Goal: Information Seeking & Learning: Learn about a topic

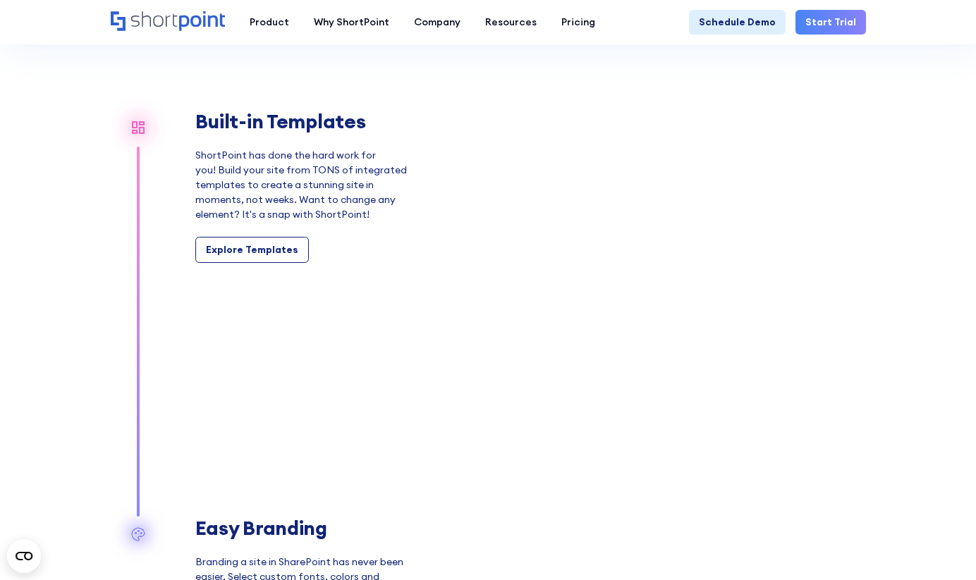
scroll to position [1181, 0]
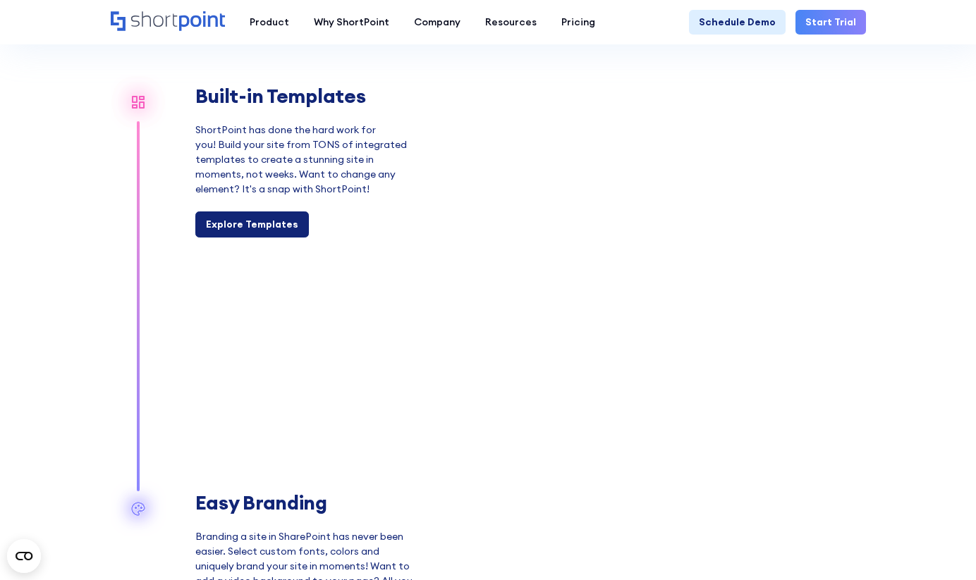
click at [250, 229] on div "Explore Templates" at bounding box center [252, 224] width 92 height 15
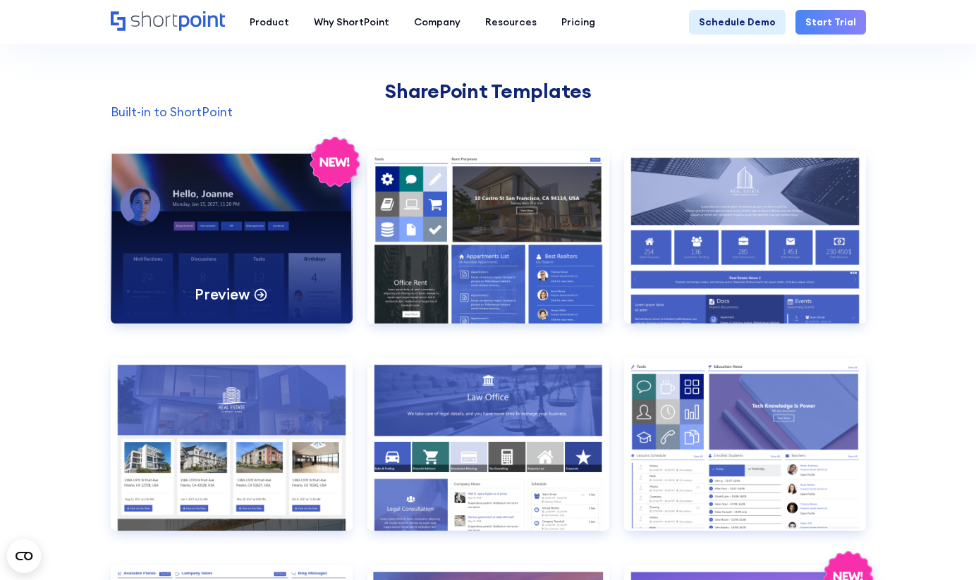
click at [243, 296] on p "Preview" at bounding box center [222, 294] width 55 height 19
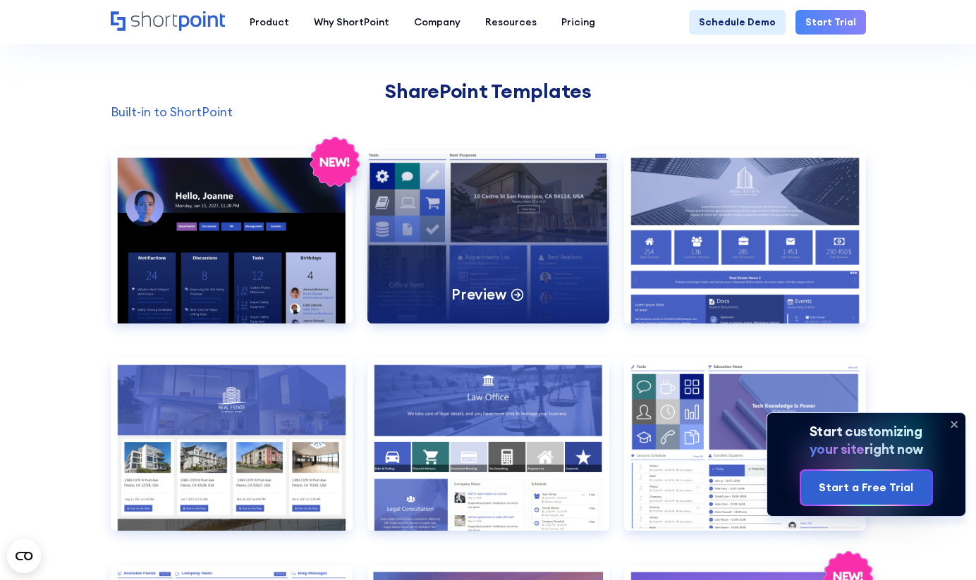
click at [521, 222] on div "Preview" at bounding box center [488, 237] width 242 height 173
click at [481, 291] on p "Preview" at bounding box center [478, 294] width 55 height 19
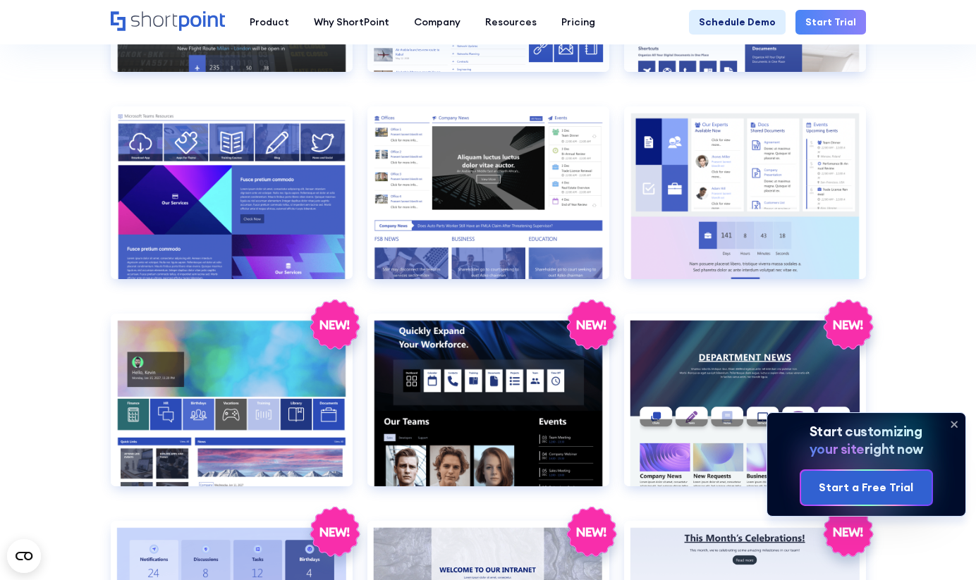
scroll to position [1701, 0]
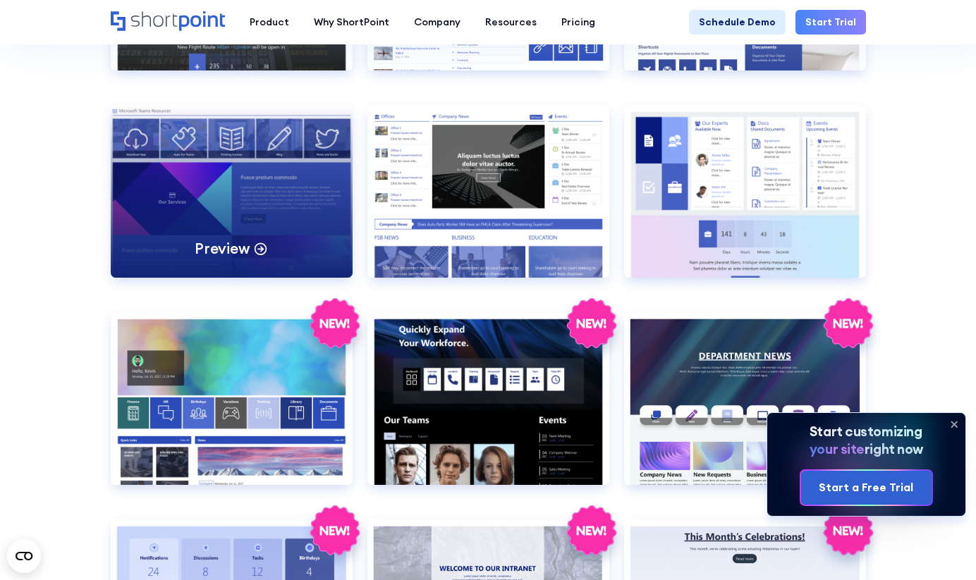
click at [239, 205] on div "Preview" at bounding box center [232, 191] width 242 height 173
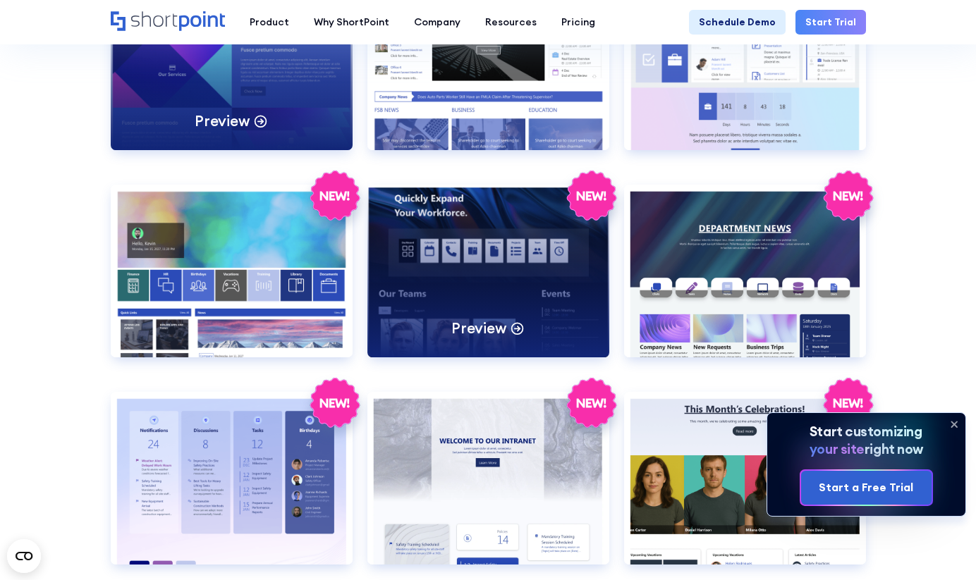
scroll to position [1837, 0]
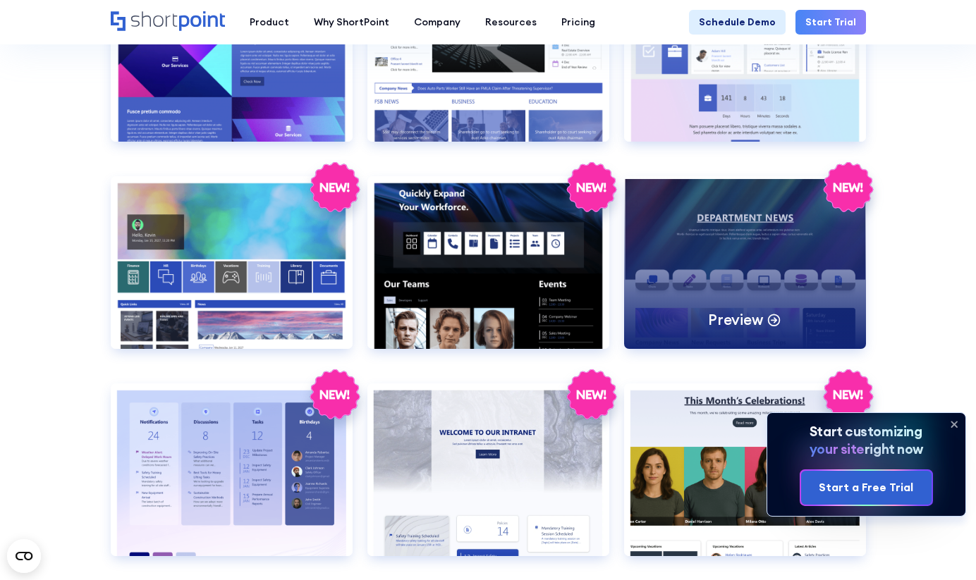
click at [702, 243] on div "Preview" at bounding box center [745, 262] width 242 height 173
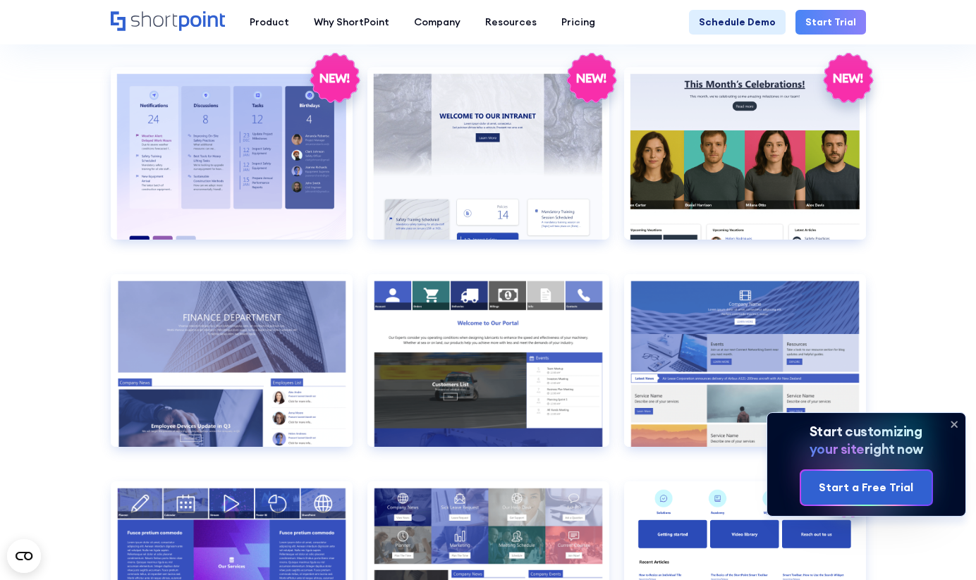
scroll to position [2155, 0]
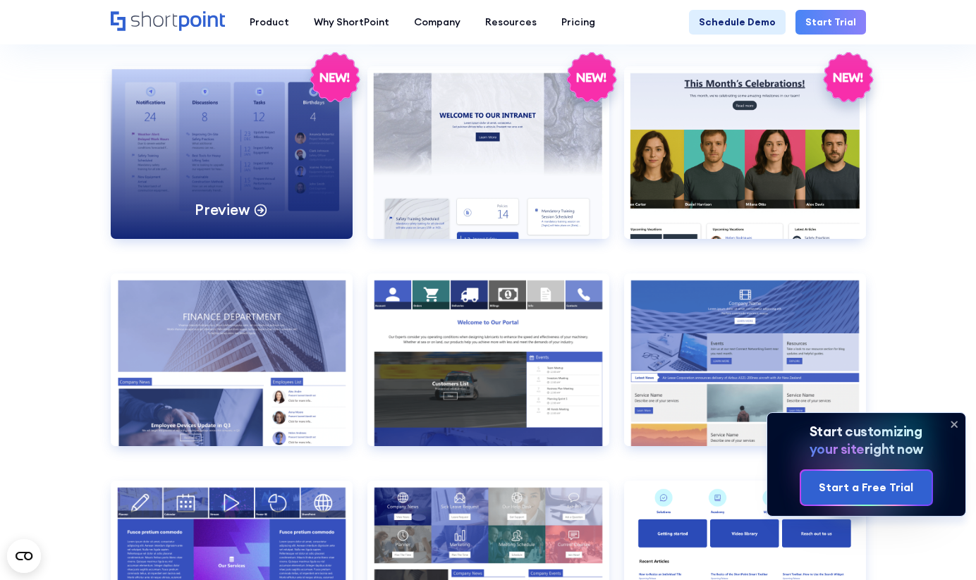
click at [239, 168] on div "Preview" at bounding box center [232, 152] width 242 height 173
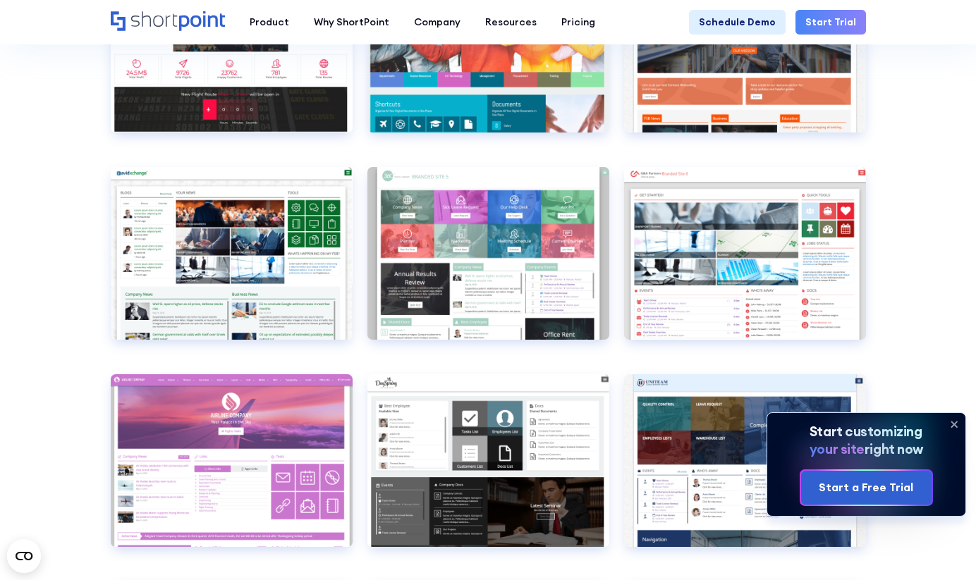
scroll to position [4035, 0]
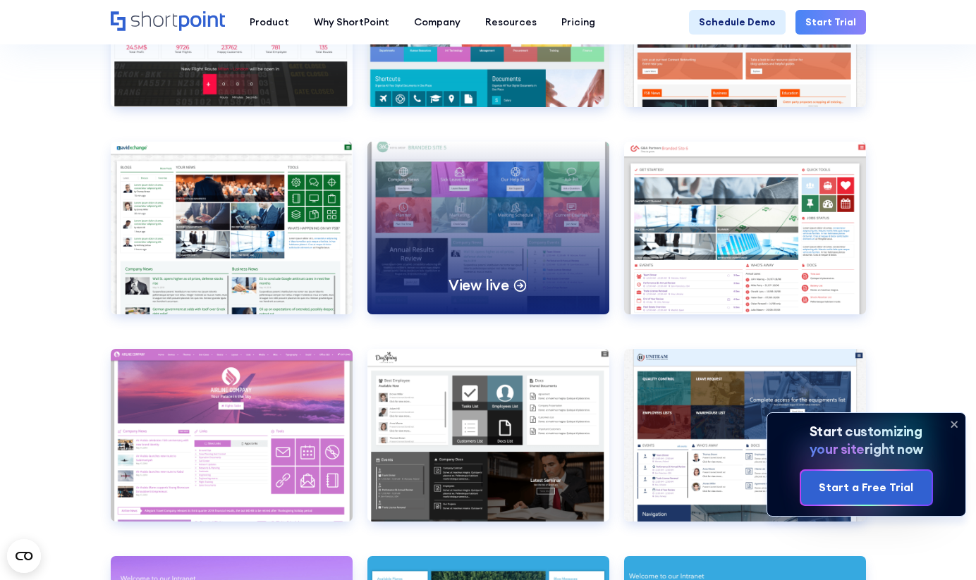
click at [461, 214] on div "View live" at bounding box center [488, 228] width 242 height 173
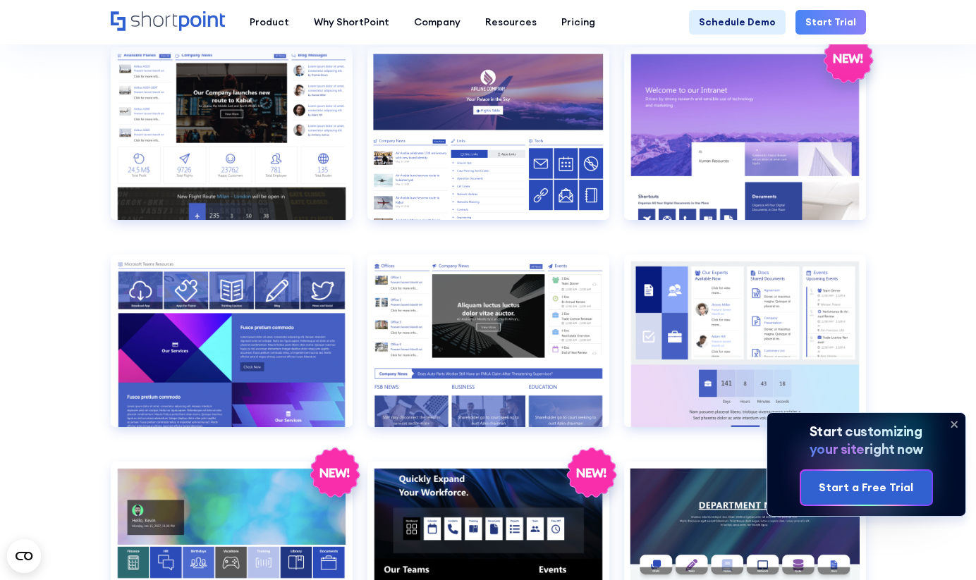
scroll to position [1552, 0]
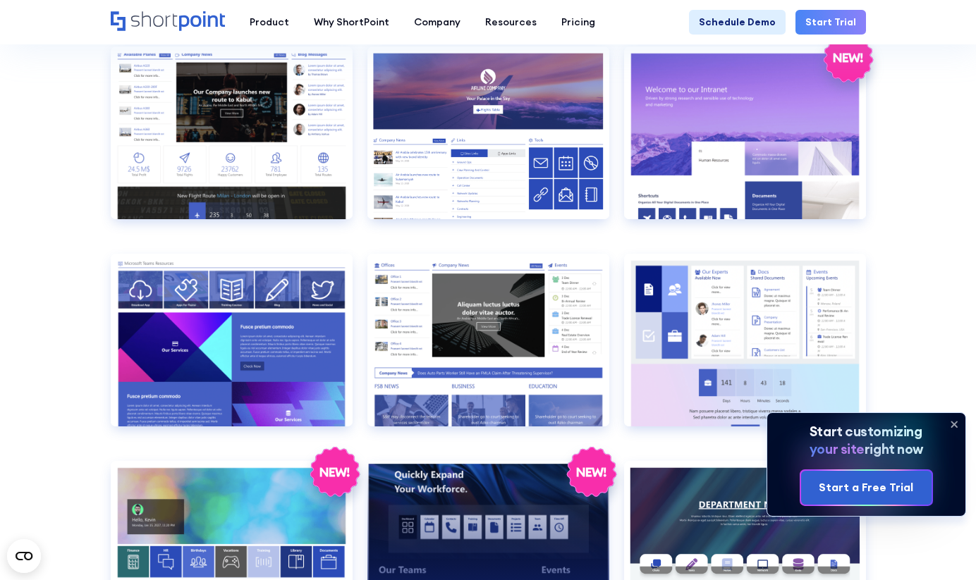
click at [449, 516] on div "Preview" at bounding box center [488, 547] width 242 height 173
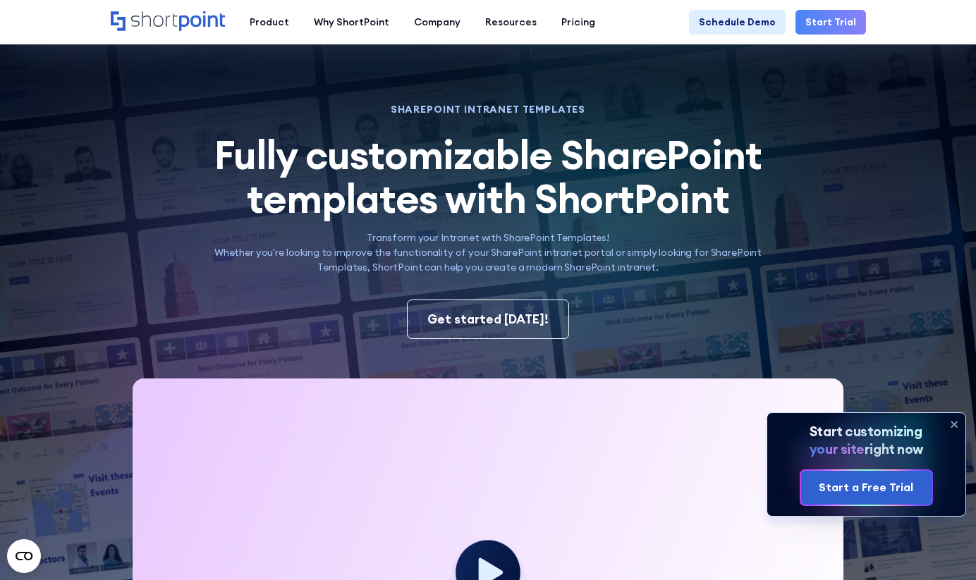
scroll to position [0, 0]
